Goal: Find specific page/section: Find specific page/section

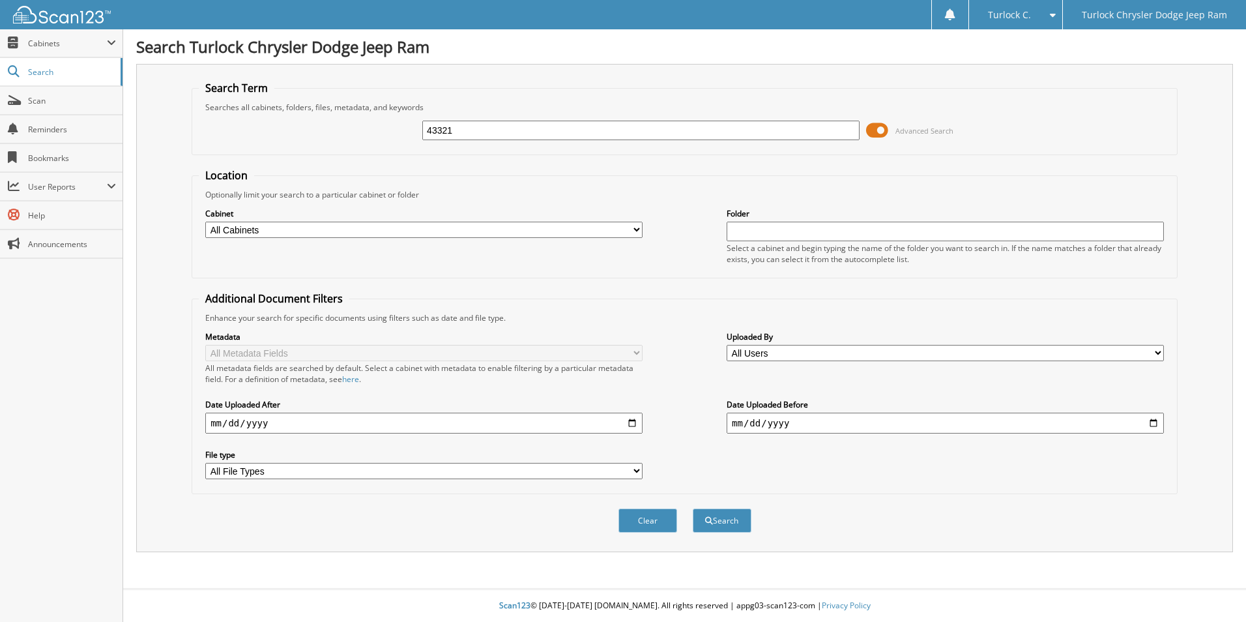
type input "43321"
click at [693, 508] on button "Search" at bounding box center [722, 520] width 59 height 24
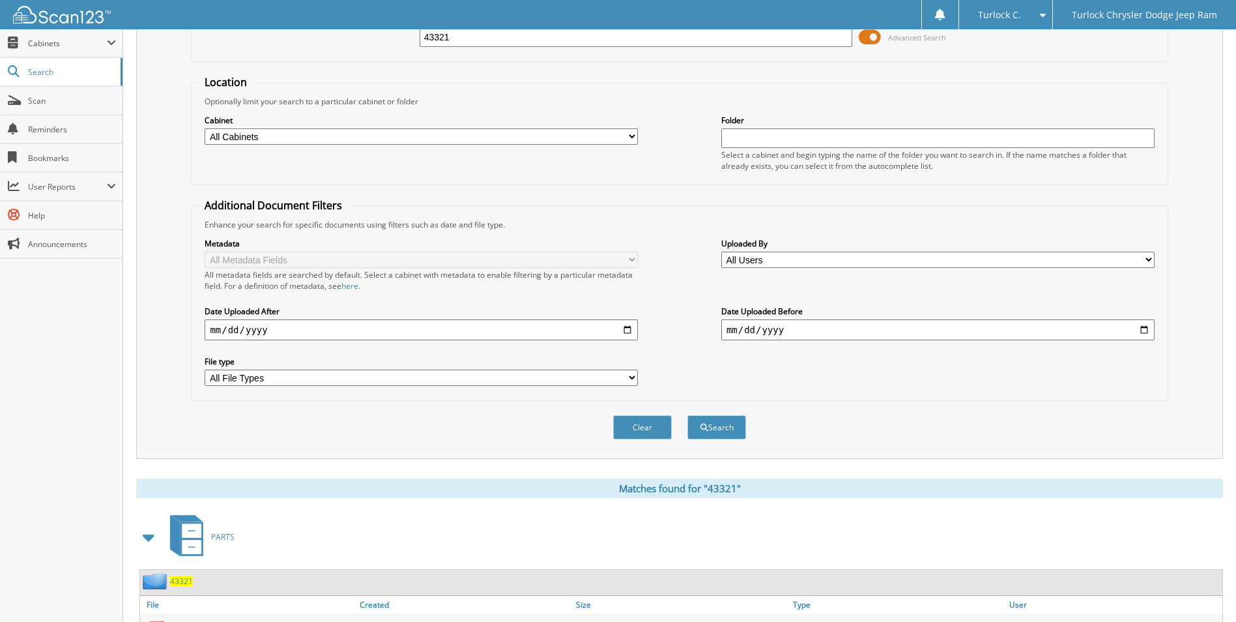
scroll to position [300, 0]
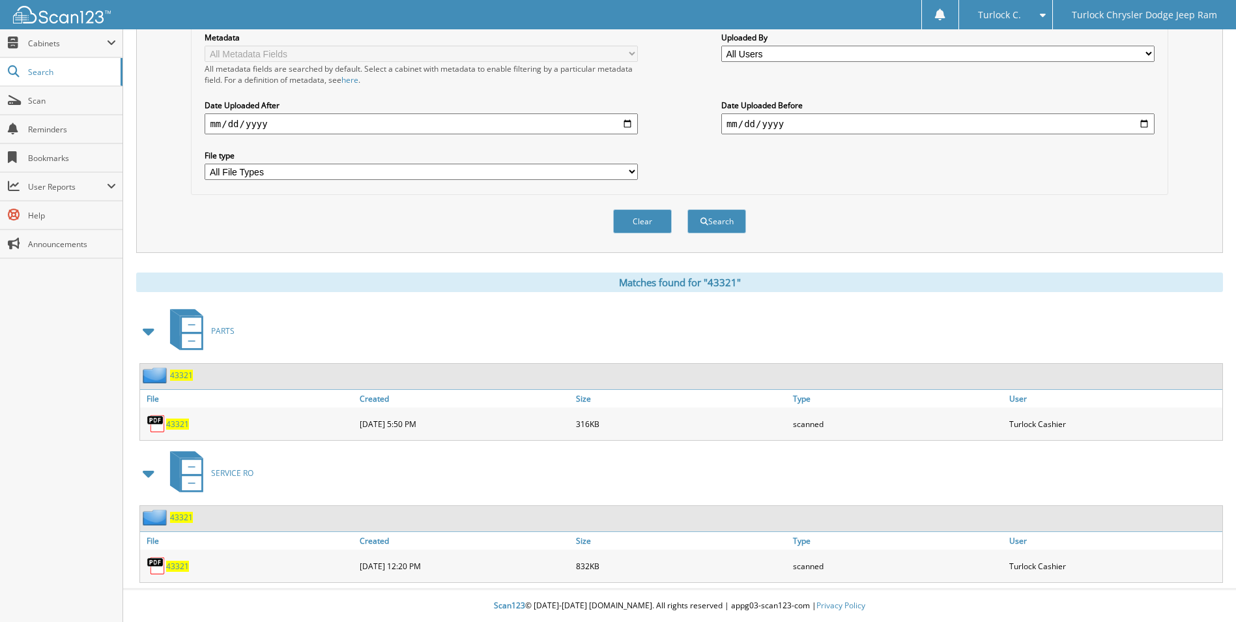
click at [171, 568] on span "43321" at bounding box center [177, 565] width 23 height 11
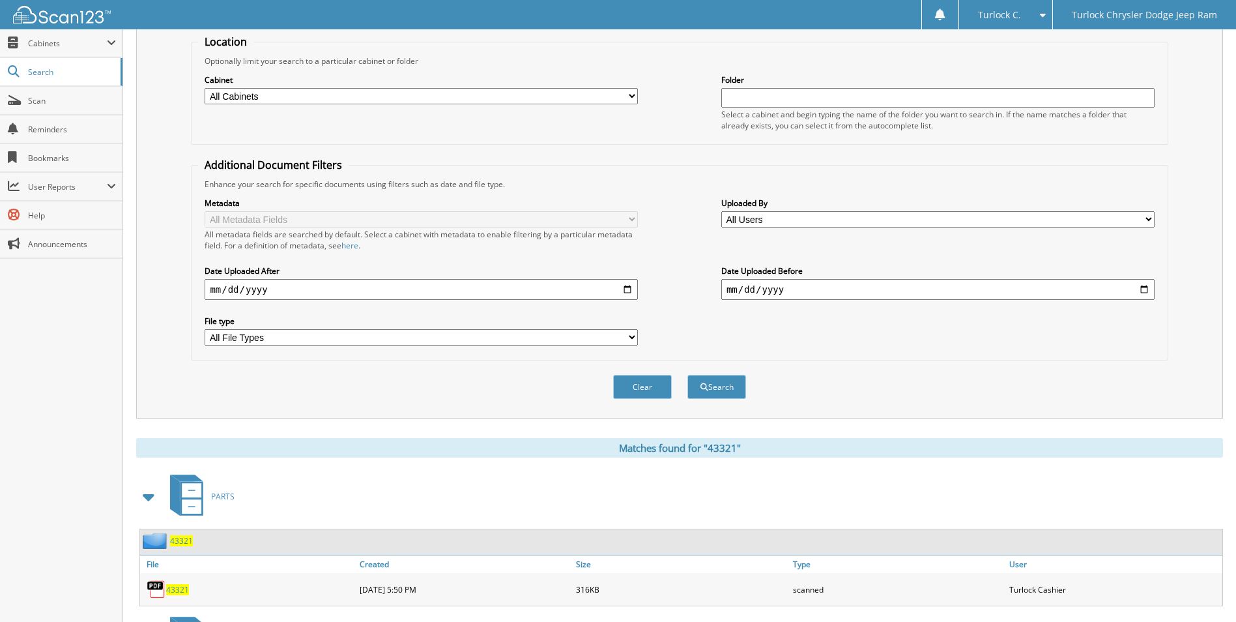
scroll to position [0, 0]
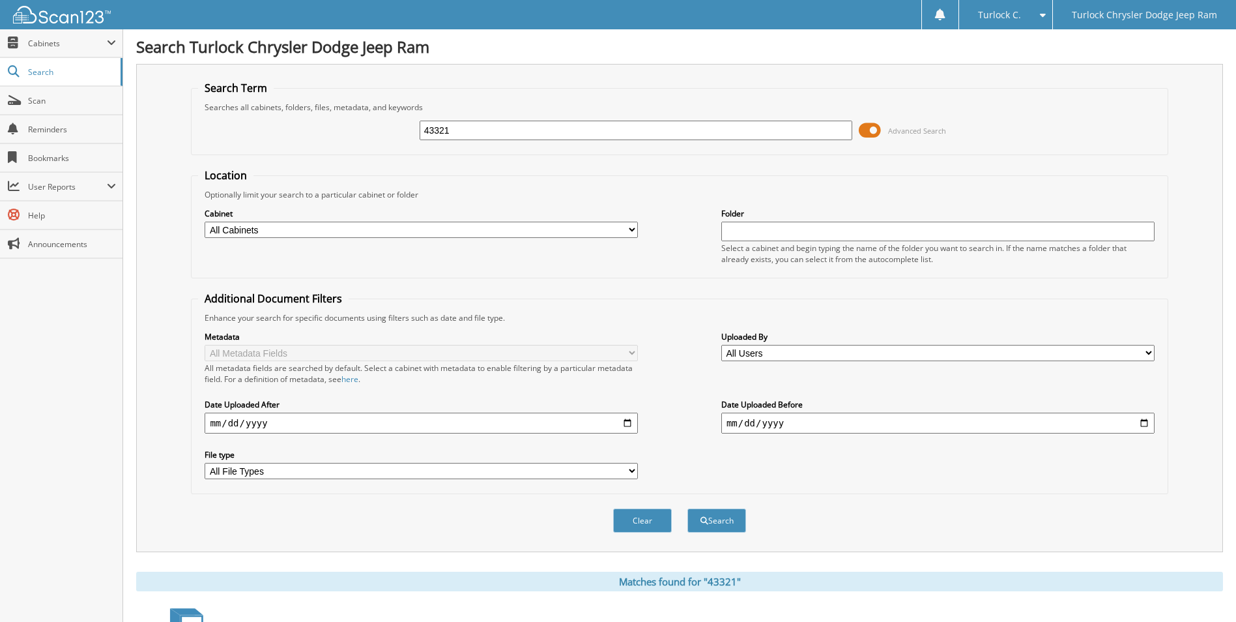
click at [509, 124] on input "43321" at bounding box center [636, 131] width 433 height 20
type input "43071"
click at [687, 508] on button "Search" at bounding box center [716, 520] width 59 height 24
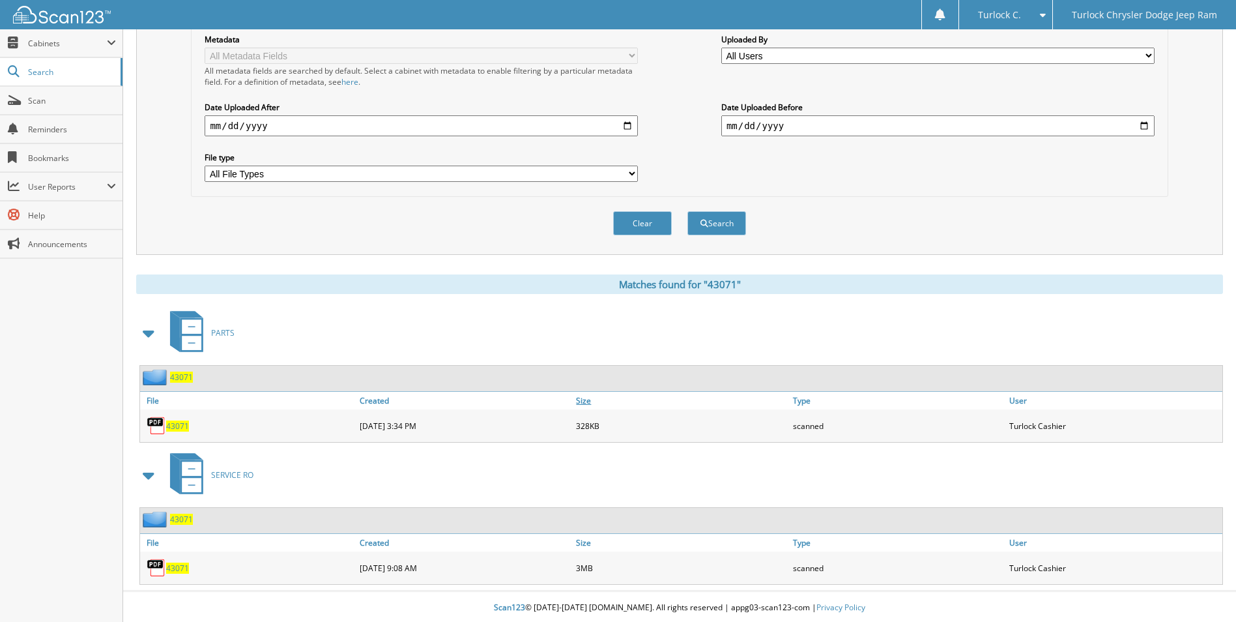
scroll to position [300, 0]
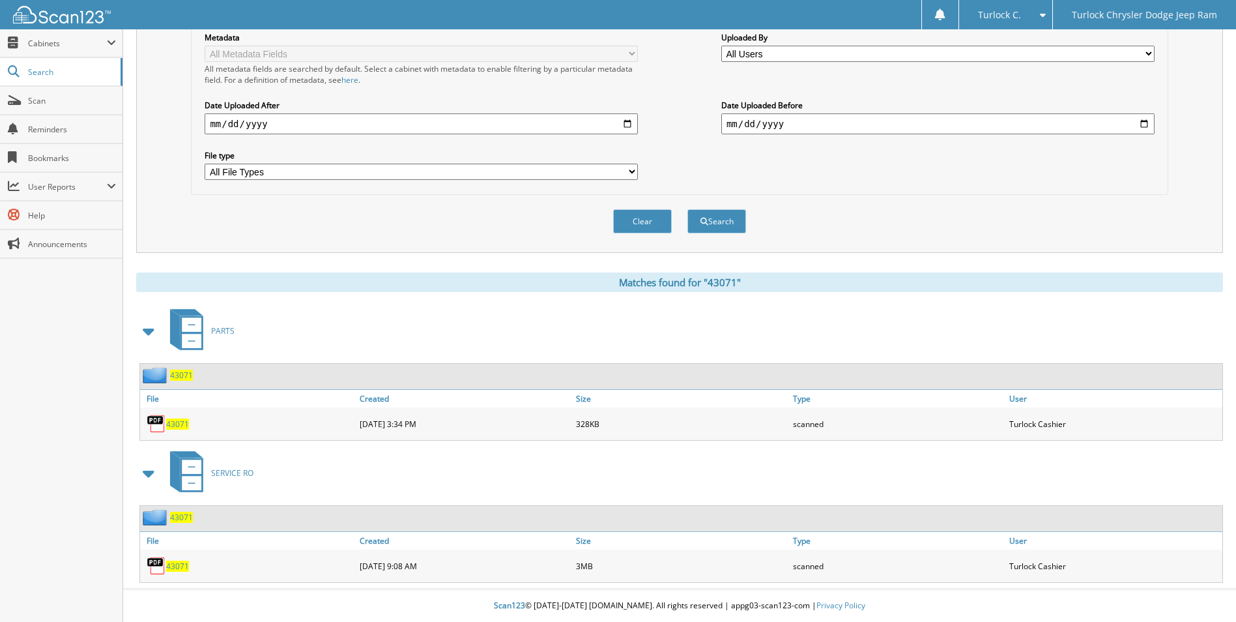
click at [170, 570] on span "43071" at bounding box center [177, 565] width 23 height 11
